Goal: Transaction & Acquisition: Purchase product/service

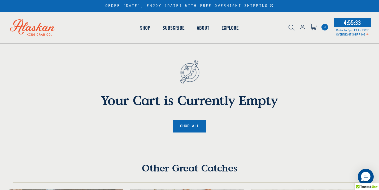
click at [325, 29] on span "0" at bounding box center [324, 27] width 7 height 7
click at [313, 97] on h1 "Your Cart is Currently Empty" at bounding box center [189, 99] width 294 height 15
